Goal: Task Accomplishment & Management: Use online tool/utility

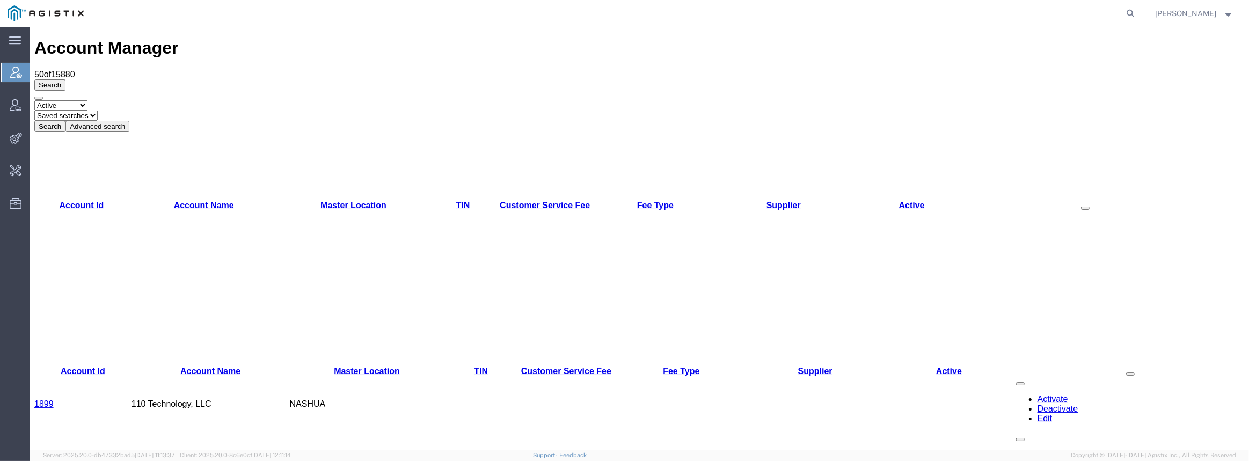
click at [129, 121] on button "Advanced search" at bounding box center [97, 126] width 64 height 11
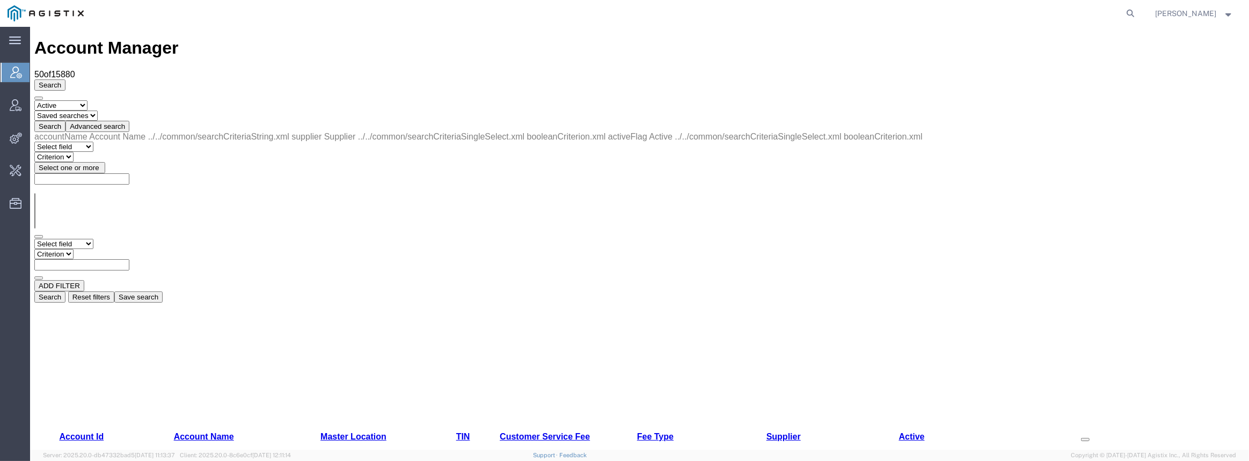
click at [87, 239] on select "Select field Account Name Active Supplier" at bounding box center [63, 244] width 59 height 10
select select "accountName"
click at [34, 239] on select "Select field Account Name Active Supplier" at bounding box center [63, 244] width 59 height 10
drag, startPoint x: 184, startPoint y: 114, endPoint x: 180, endPoint y: 119, distance: 6.5
click at [99, 249] on select "Criterion contains does not contain is is blank is not blank starts with" at bounding box center [66, 254] width 64 height 10
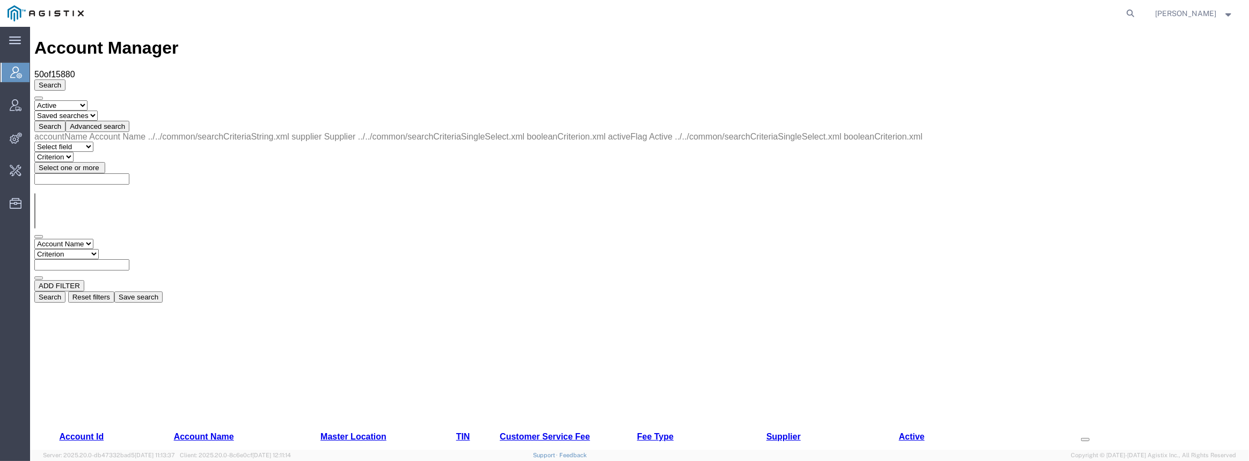
select select "contains"
click at [99, 249] on select "Criterion contains does not contain is is blank is not blank starts with" at bounding box center [66, 254] width 64 height 10
click at [129, 259] on input "text" at bounding box center [81, 264] width 95 height 11
type input "red hat"
drag, startPoint x: 1061, startPoint y: 131, endPoint x: 1054, endPoint y: 134, distance: 7.0
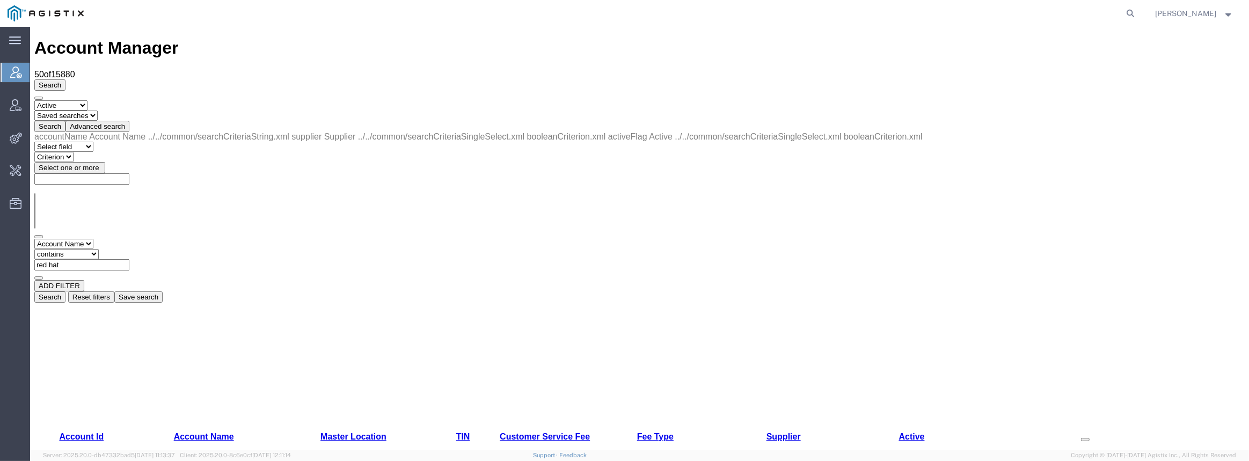
click at [65, 291] on button "Search" at bounding box center [49, 296] width 31 height 11
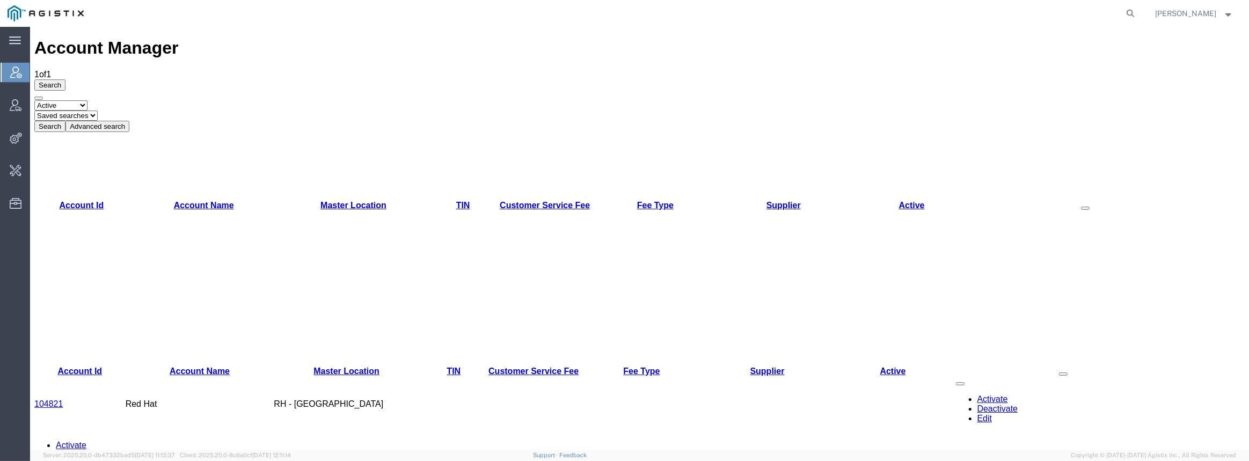
click at [58, 399] on link "104821" at bounding box center [48, 403] width 28 height 9
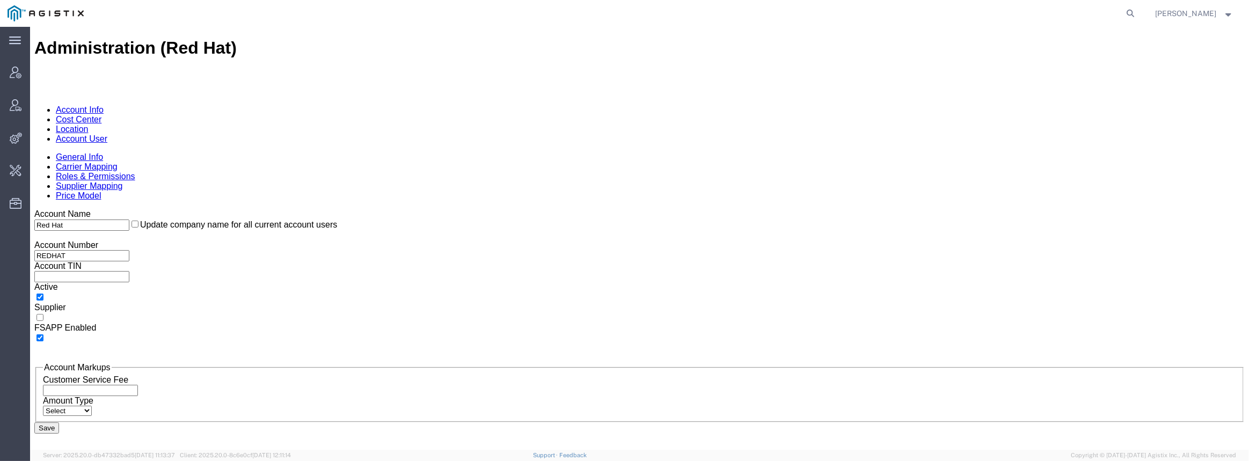
click at [118, 162] on link "Carrier Mapping" at bounding box center [87, 166] width 62 height 9
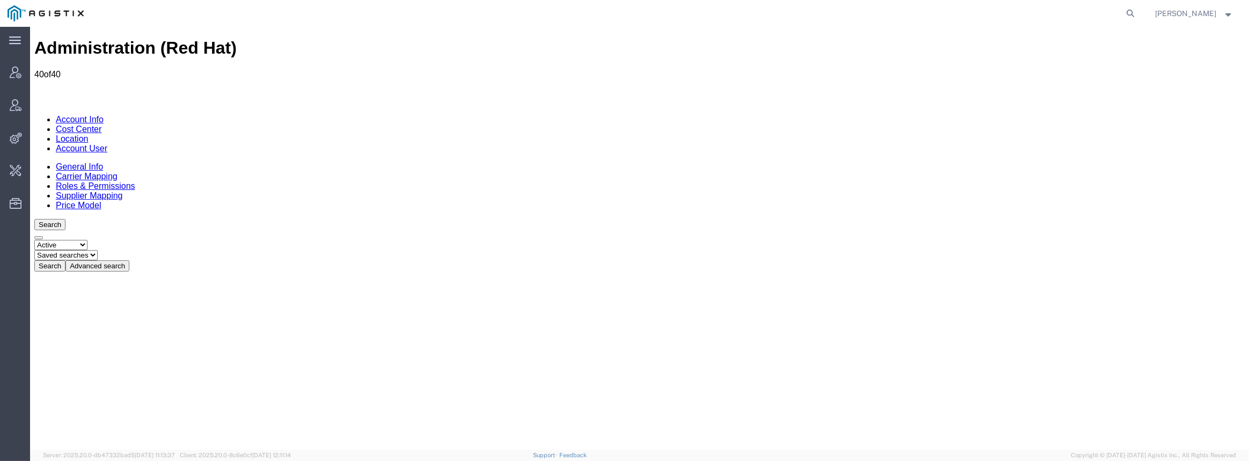
click at [129, 260] on button "Advanced search" at bounding box center [97, 265] width 64 height 11
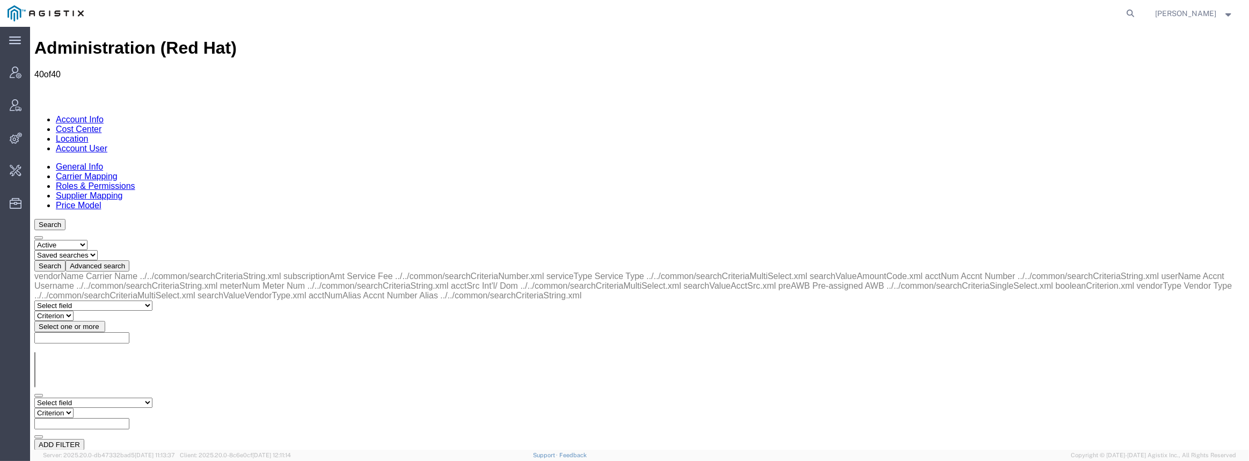
click at [100, 398] on select "Select field Accnt Number Accnt Number Alias Accnt Username Carrier Name Int'l/…" at bounding box center [93, 403] width 118 height 10
select select "acctNum"
click at [34, 398] on select "Select field Accnt Number Accnt Number Alias Accnt Username Carrier Name Int'l/…" at bounding box center [93, 403] width 118 height 10
click at [99, 408] on select "Criterion contains does not contain is is blank is not blank starts with" at bounding box center [66, 413] width 64 height 10
select select "contains"
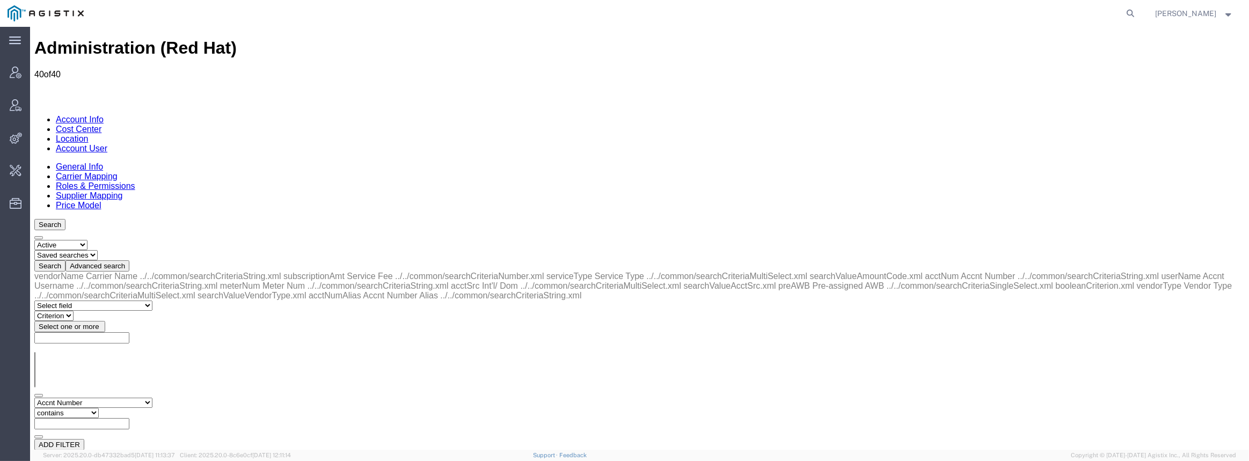
click at [99, 408] on select "Criterion contains does not contain is is blank is not blank starts with" at bounding box center [66, 413] width 64 height 10
type input "gdlc"
click at [65, 450] on button "Search" at bounding box center [49, 455] width 31 height 11
